Goal: Task Accomplishment & Management: Complete application form

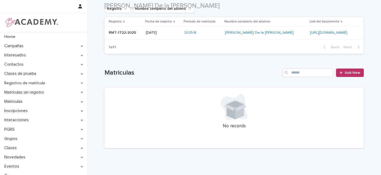
scroll to position [73, 0]
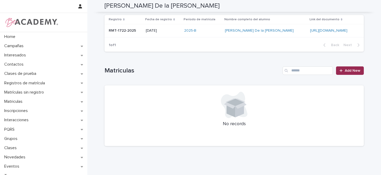
click at [351, 72] on span "Add New" at bounding box center [352, 71] width 16 height 4
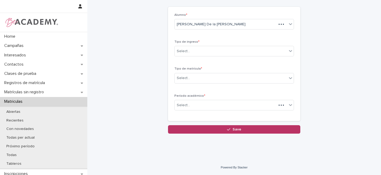
scroll to position [24, 0]
click at [189, 49] on div "Select..." at bounding box center [230, 51] width 112 height 9
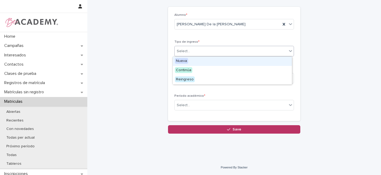
click at [184, 60] on span "Nueva" at bounding box center [181, 61] width 13 height 6
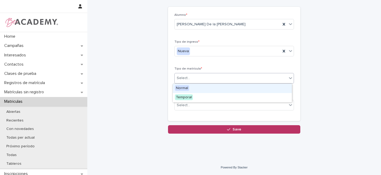
click at [182, 79] on div "Select..." at bounding box center [183, 79] width 13 height 6
click at [183, 89] on span "Normal" at bounding box center [182, 88] width 14 height 6
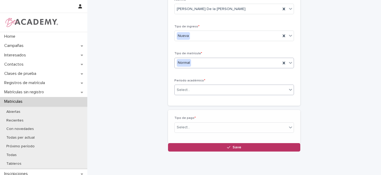
scroll to position [42, 0]
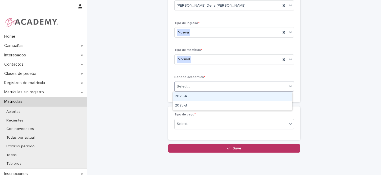
click at [183, 88] on div "Select..." at bounding box center [183, 87] width 13 height 6
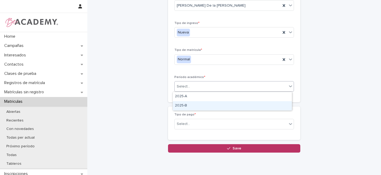
click at [183, 105] on div "2025-B" at bounding box center [232, 105] width 119 height 9
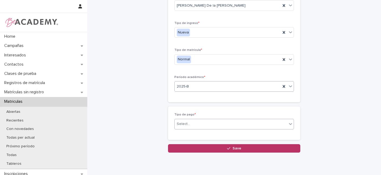
click at [185, 123] on div "Select..." at bounding box center [183, 125] width 13 height 6
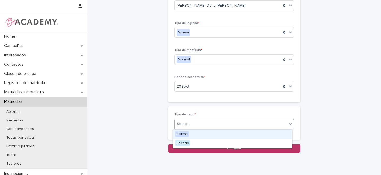
click at [183, 134] on span "Normal" at bounding box center [182, 134] width 14 height 6
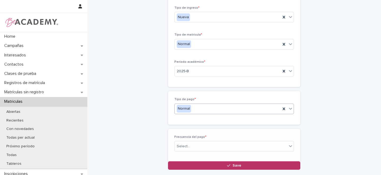
scroll to position [61, 0]
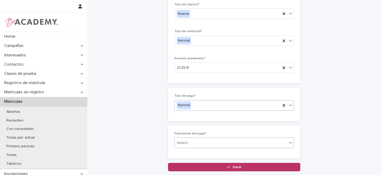
click at [184, 142] on div "Select..." at bounding box center [183, 144] width 13 height 6
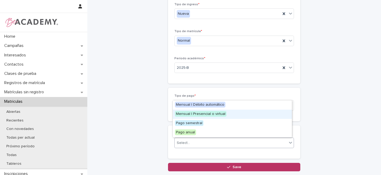
click at [209, 115] on span "Mensual | Presencial o virtual" at bounding box center [201, 114] width 52 height 6
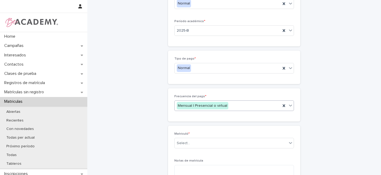
scroll to position [132, 0]
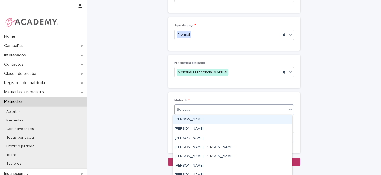
click at [203, 108] on div "Select..." at bounding box center [230, 110] width 112 height 9
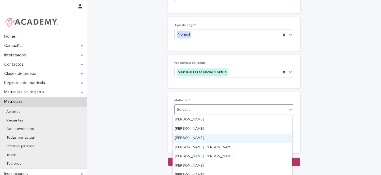
click at [188, 138] on div "[PERSON_NAME]" at bounding box center [232, 138] width 119 height 9
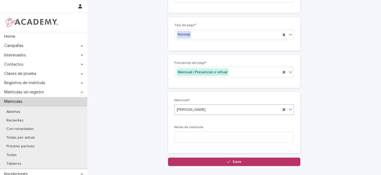
click at [229, 162] on div "button" at bounding box center [229, 162] width 5 height 4
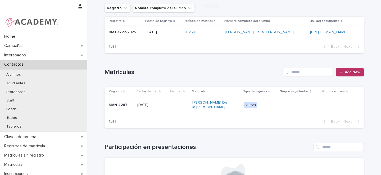
scroll to position [124, 0]
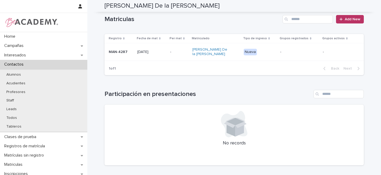
click at [127, 50] on p "MAN-4287" at bounding box center [121, 52] width 24 height 4
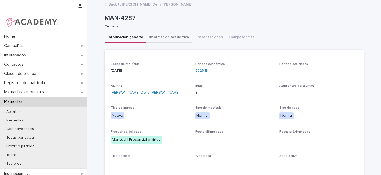
click at [174, 39] on button "Información académica" at bounding box center [169, 37] width 46 height 11
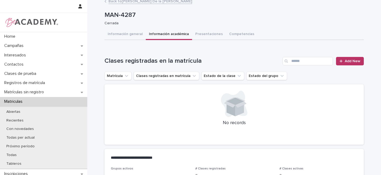
scroll to position [7, 0]
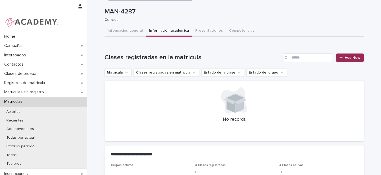
click at [349, 57] on span "Add New" at bounding box center [352, 58] width 16 height 4
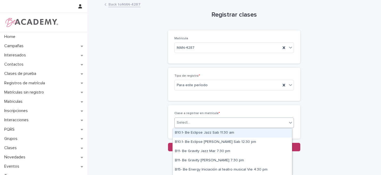
click at [184, 123] on div "Select..." at bounding box center [183, 123] width 13 height 6
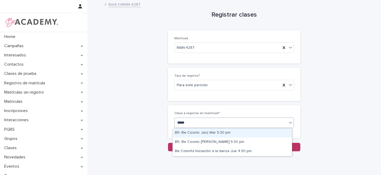
type input "******"
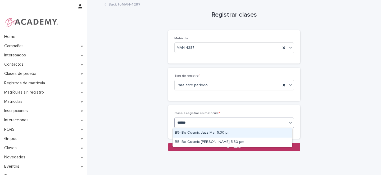
click at [224, 133] on div "B5- Be Cosmic Jazz Mar 5:30 pm" at bounding box center [232, 133] width 119 height 9
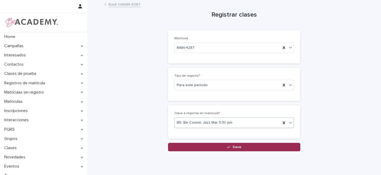
click at [229, 147] on div "button" at bounding box center [229, 148] width 5 height 4
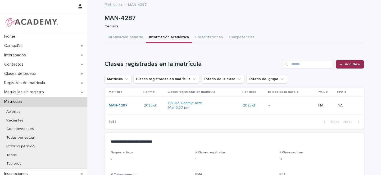
click at [351, 64] on span "Add New" at bounding box center [352, 65] width 16 height 4
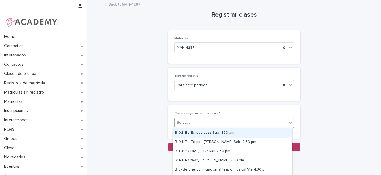
click at [183, 124] on div "Select..." at bounding box center [183, 123] width 13 height 6
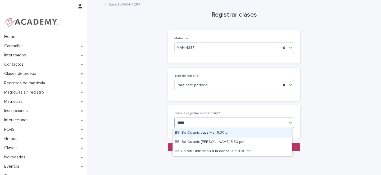
type input "******"
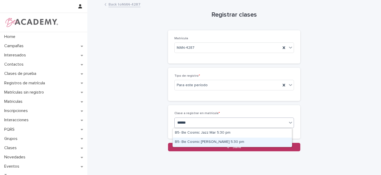
click at [227, 142] on div "B5- Be Cosmic [PERSON_NAME] 5:30 pm" at bounding box center [232, 142] width 119 height 9
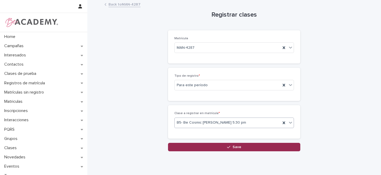
click at [220, 146] on button "Save" at bounding box center [234, 147] width 132 height 8
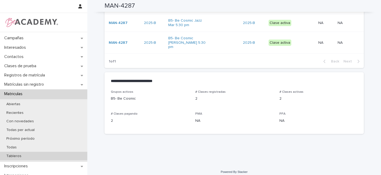
scroll to position [13, 0]
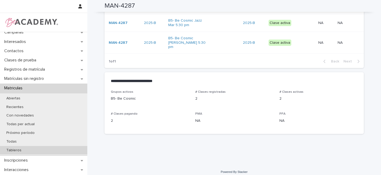
click at [20, 150] on p "Tableros" at bounding box center [14, 151] width 24 height 4
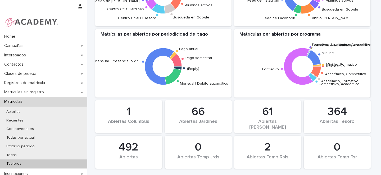
scroll to position [518, 0]
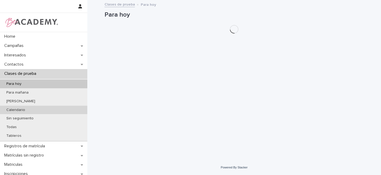
click at [19, 110] on p "Calendario" at bounding box center [15, 110] width 27 height 4
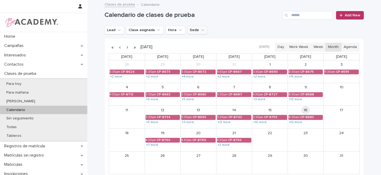
click at [200, 30] on icon "Sede" at bounding box center [202, 29] width 5 height 5
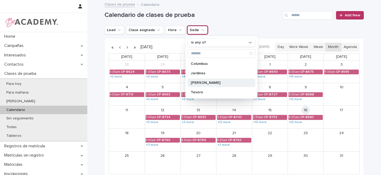
click at [197, 83] on p "[PERSON_NAME]" at bounding box center [219, 83] width 56 height 4
